Goal: Find specific page/section: Find specific page/section

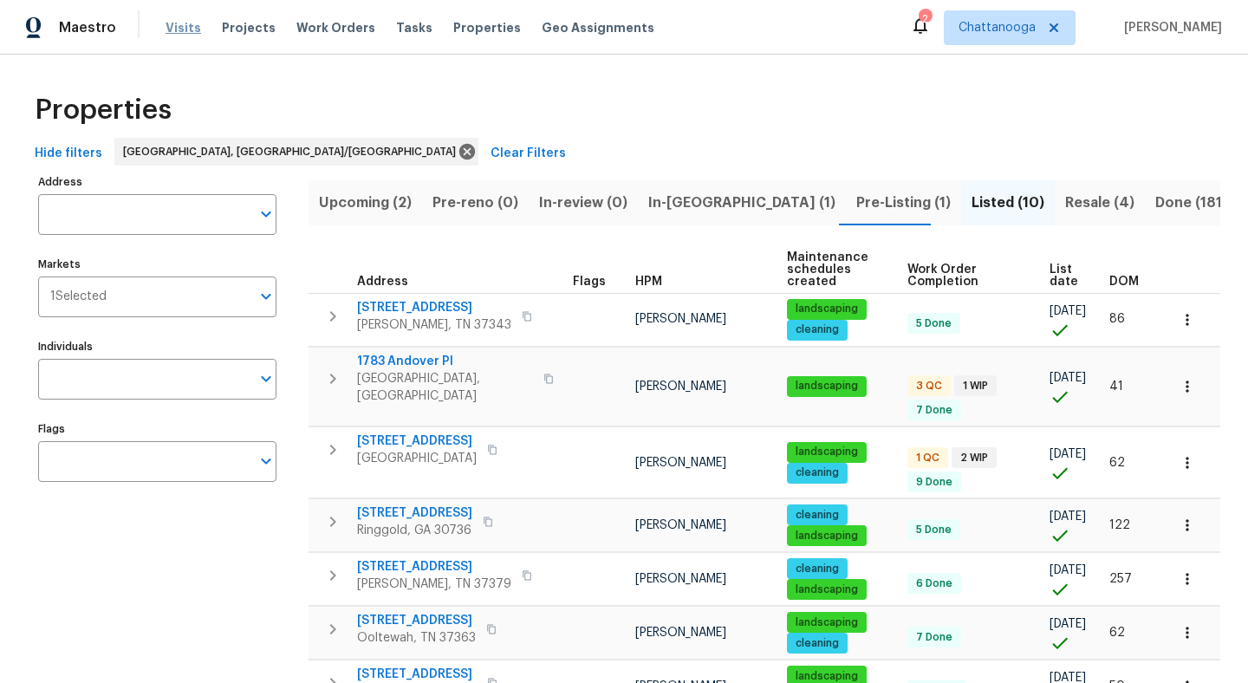
click at [185, 22] on span "Visits" at bounding box center [183, 27] width 36 height 17
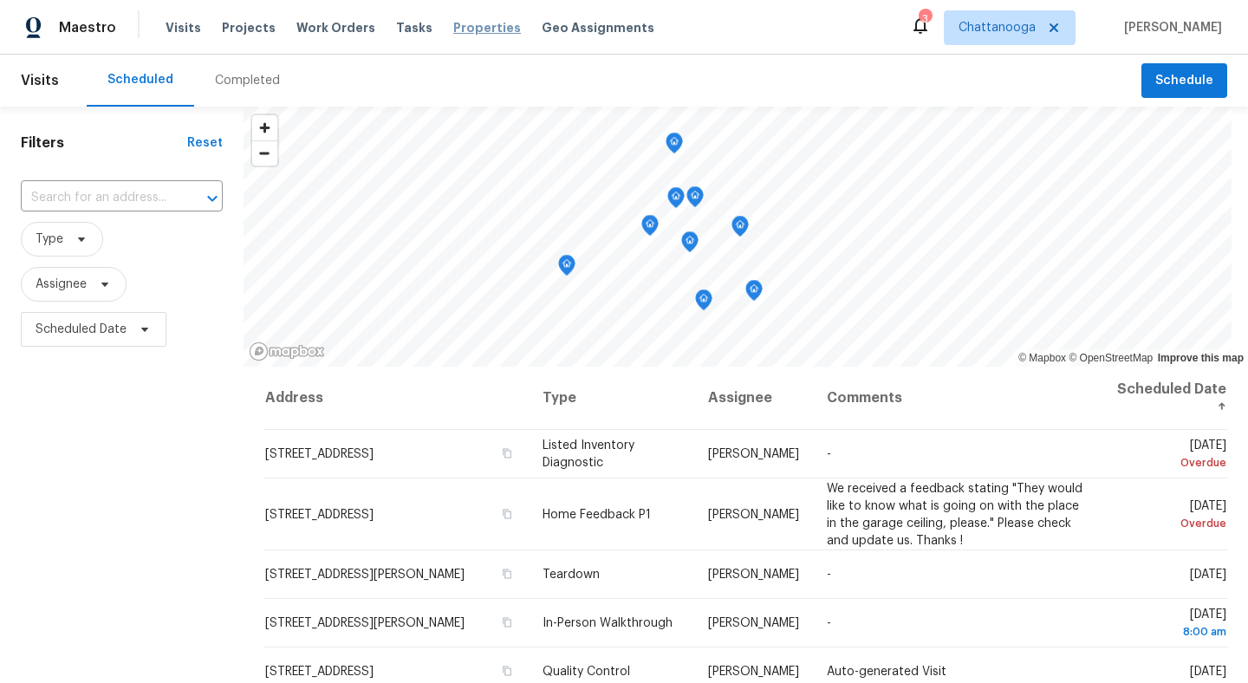
click at [453, 29] on span "Properties" at bounding box center [487, 27] width 68 height 17
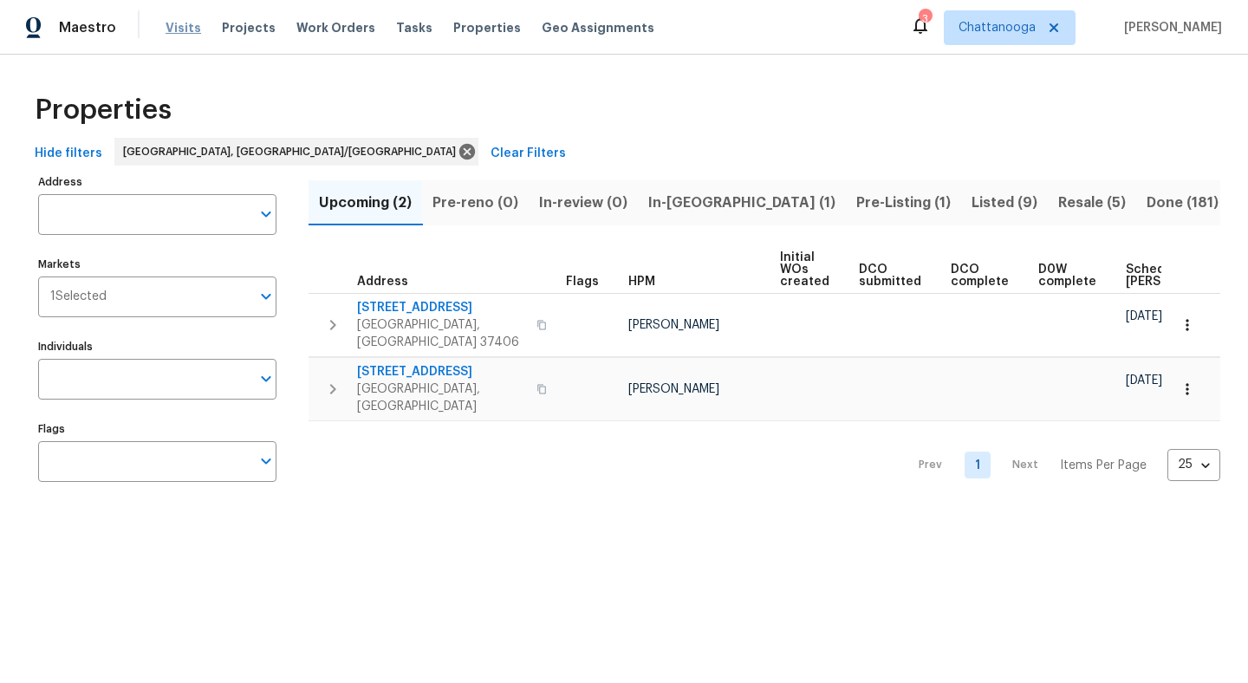
click at [178, 30] on span "Visits" at bounding box center [183, 27] width 36 height 17
